Goal: Information Seeking & Learning: Compare options

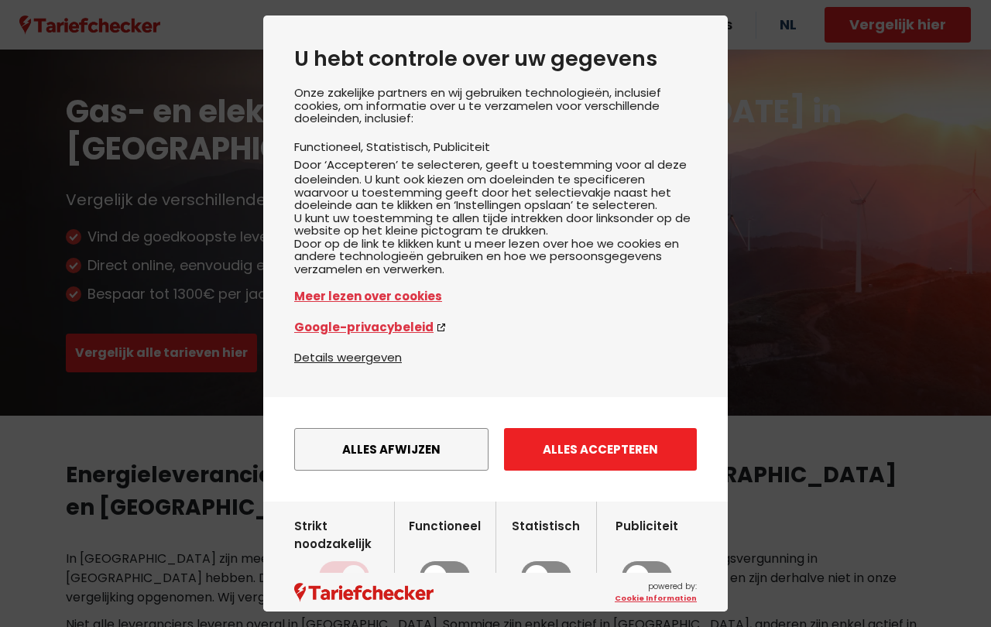
click at [589, 471] on button "Alles accepteren" at bounding box center [600, 449] width 193 height 43
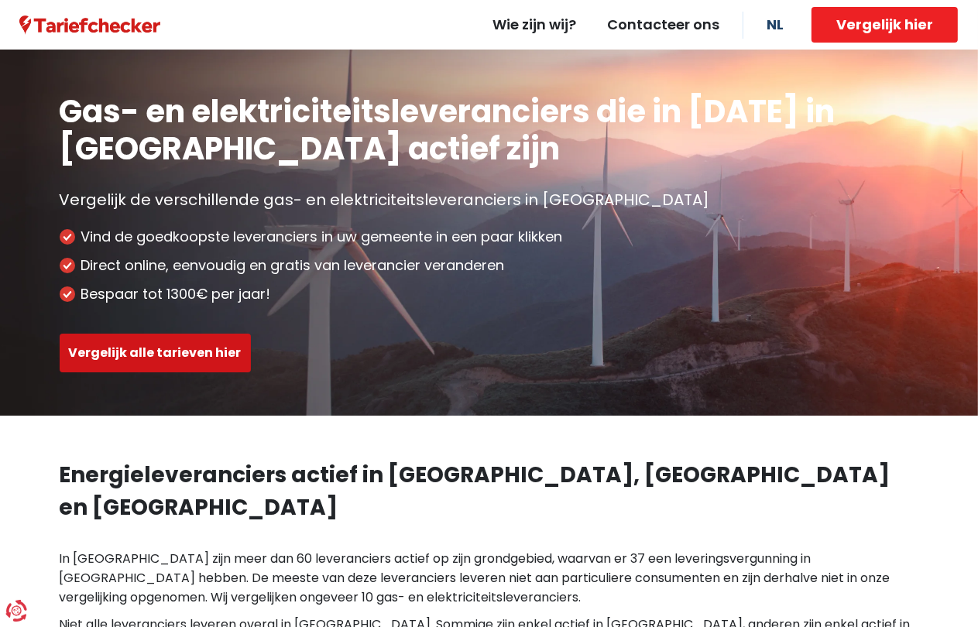
click at [190, 348] on button "Vergelijk alle tarieven hier" at bounding box center [155, 353] width 191 height 39
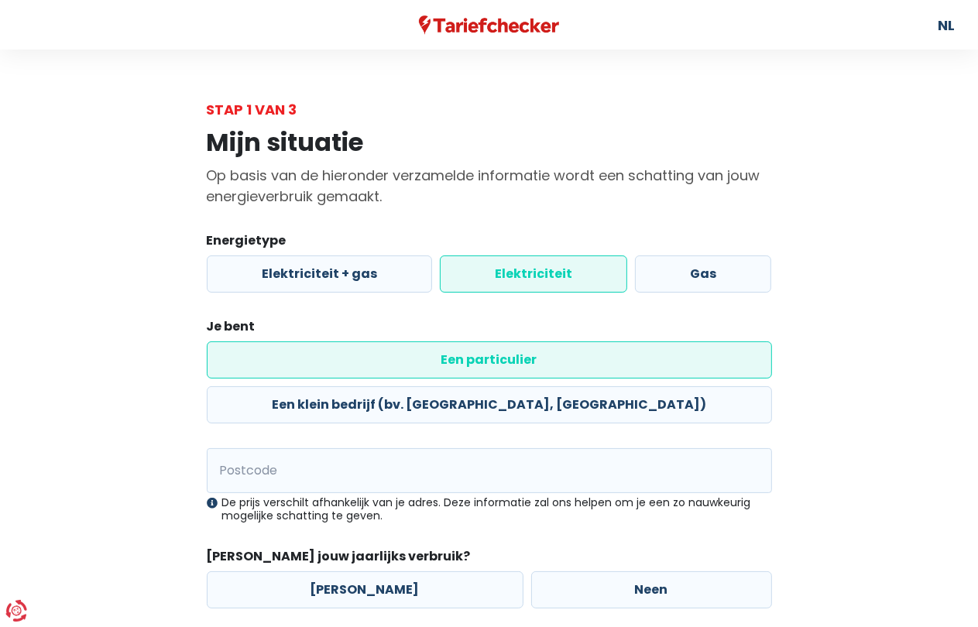
click at [497, 273] on label "Elektriciteit" at bounding box center [533, 274] width 187 height 37
click at [497, 273] on input "Elektriciteit" at bounding box center [533, 274] width 187 height 37
click at [319, 355] on label "Een particulier" at bounding box center [489, 359] width 565 height 37
click at [319, 355] on input "Een particulier" at bounding box center [489, 359] width 565 height 37
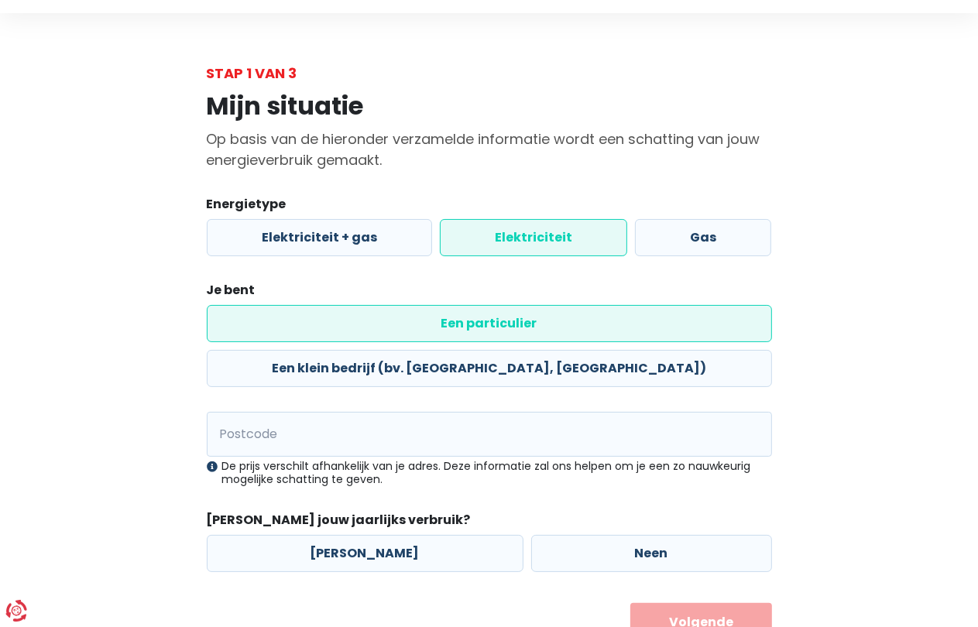
scroll to position [56, 0]
